Goal: Transaction & Acquisition: Download file/media

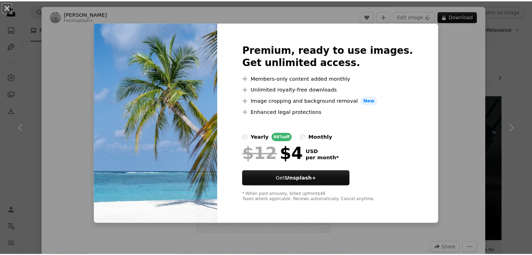
scroll to position [4681, 0]
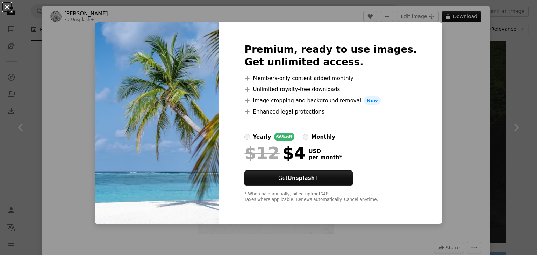
click at [4, 3] on button "An X shape" at bounding box center [7, 7] width 8 height 8
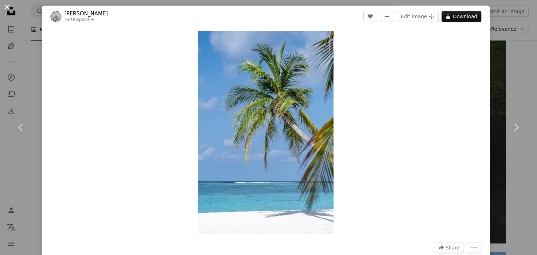
click at [5, 5] on button "An X shape" at bounding box center [7, 7] width 8 height 8
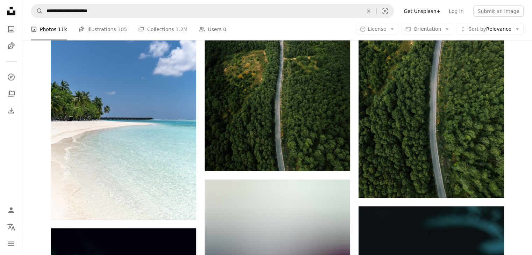
scroll to position [6837, 0]
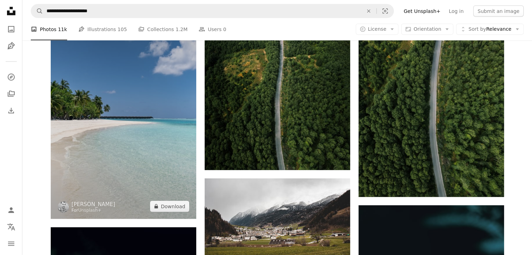
click at [133, 125] on img at bounding box center [123, 110] width 145 height 218
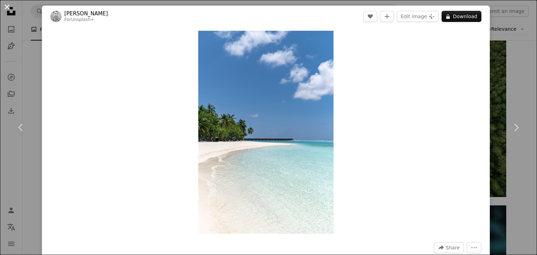
click at [6, 7] on button "An X shape" at bounding box center [7, 7] width 8 height 8
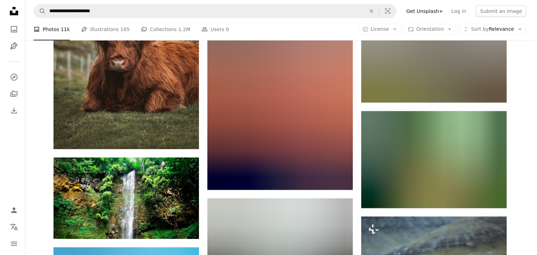
scroll to position [7360, 0]
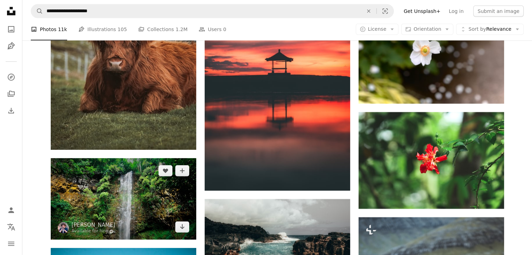
click at [148, 191] on img at bounding box center [123, 199] width 145 height 82
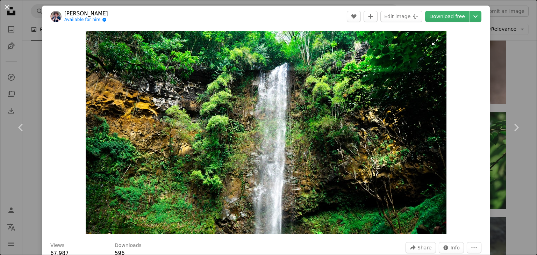
click at [146, 104] on img "Zoom in on this image" at bounding box center [266, 132] width 361 height 203
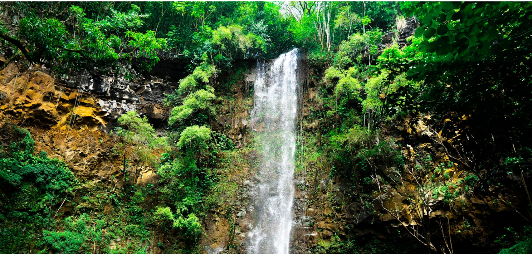
scroll to position [21, 0]
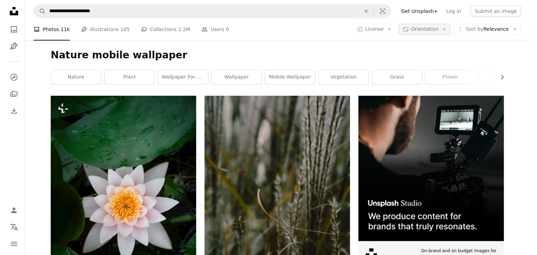
scroll to position [7860, 0]
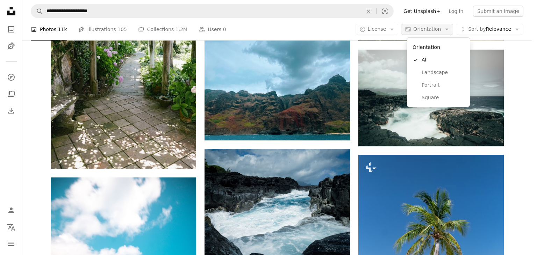
click at [429, 33] on span "Orientation" at bounding box center [427, 29] width 28 height 7
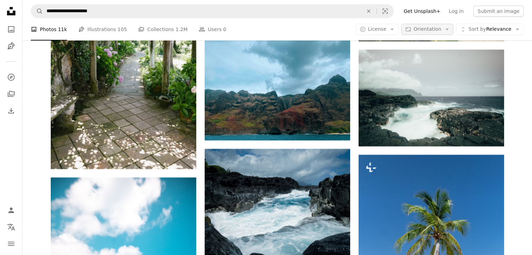
click at [429, 33] on span "Orientation" at bounding box center [427, 29] width 28 height 7
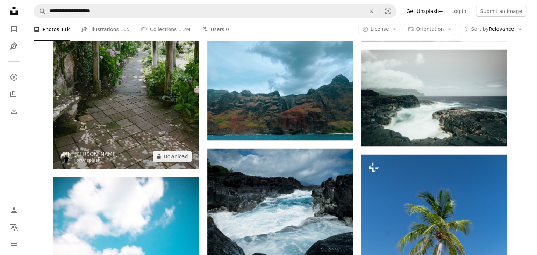
scroll to position [10805, 0]
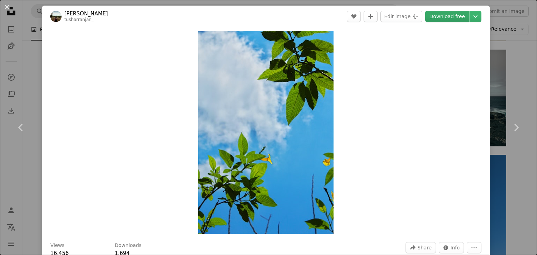
click at [445, 15] on link "Download free" at bounding box center [447, 16] width 44 height 11
